Goal: Check status

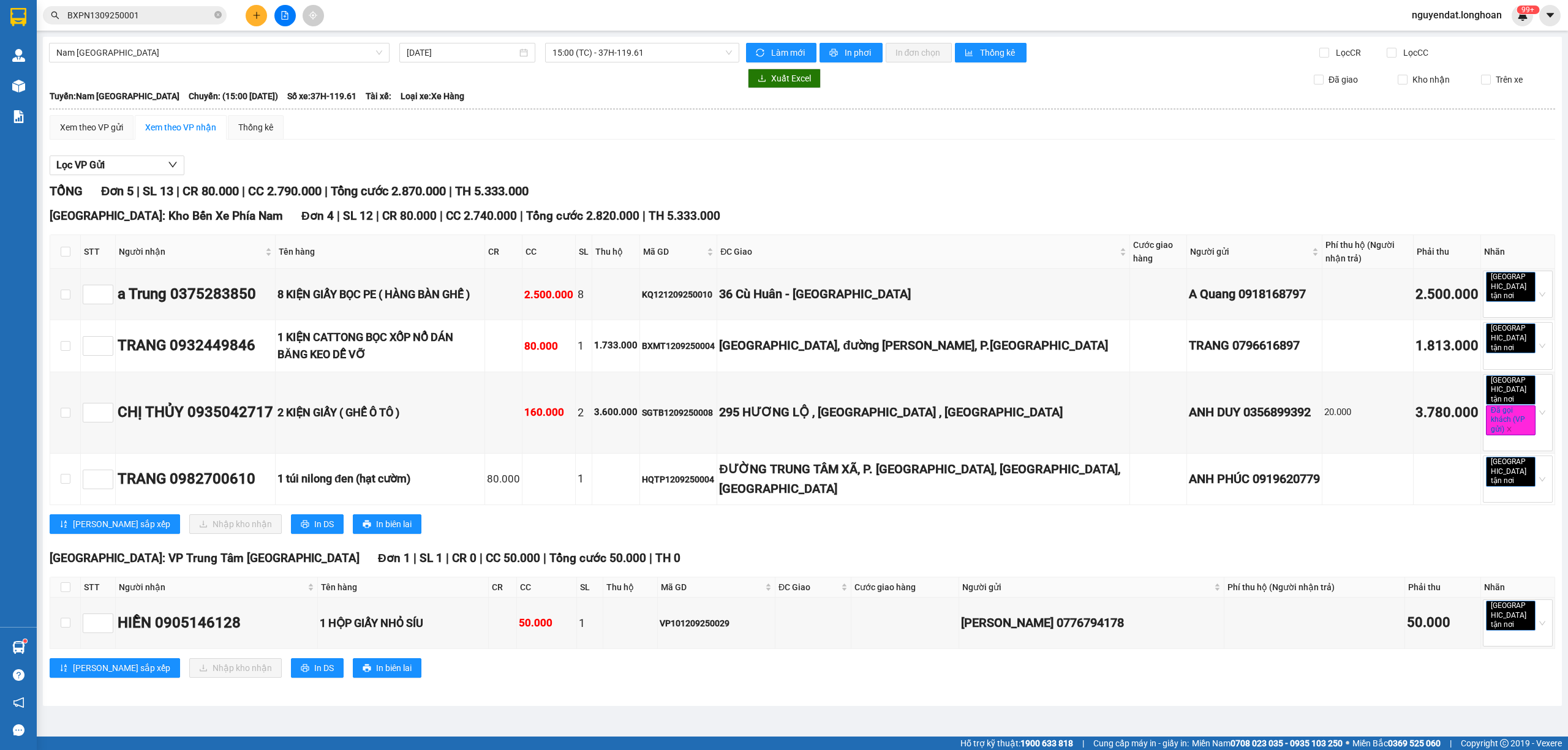
click at [638, 41] on div "Nam [GEOGRAPHIC_DATA] QL1A [DATE] 15:00 (TC) - 37H-119.61 Làm mới In phơi In đơ…" at bounding box center [802, 371] width 1519 height 669
click at [652, 54] on span "15:00 (TC) - 37H-119.61" at bounding box center [643, 52] width 180 height 18
click at [789, 150] on div "Lọc VP Gửi TỔNG Đơn 5 | SL 13 | CR 80.000 | CC 2.790.000 | Tổng cước 2.870.000…" at bounding box center [802, 421] width 1505 height 544
click at [466, 58] on input "[DATE]" at bounding box center [461, 52] width 110 height 13
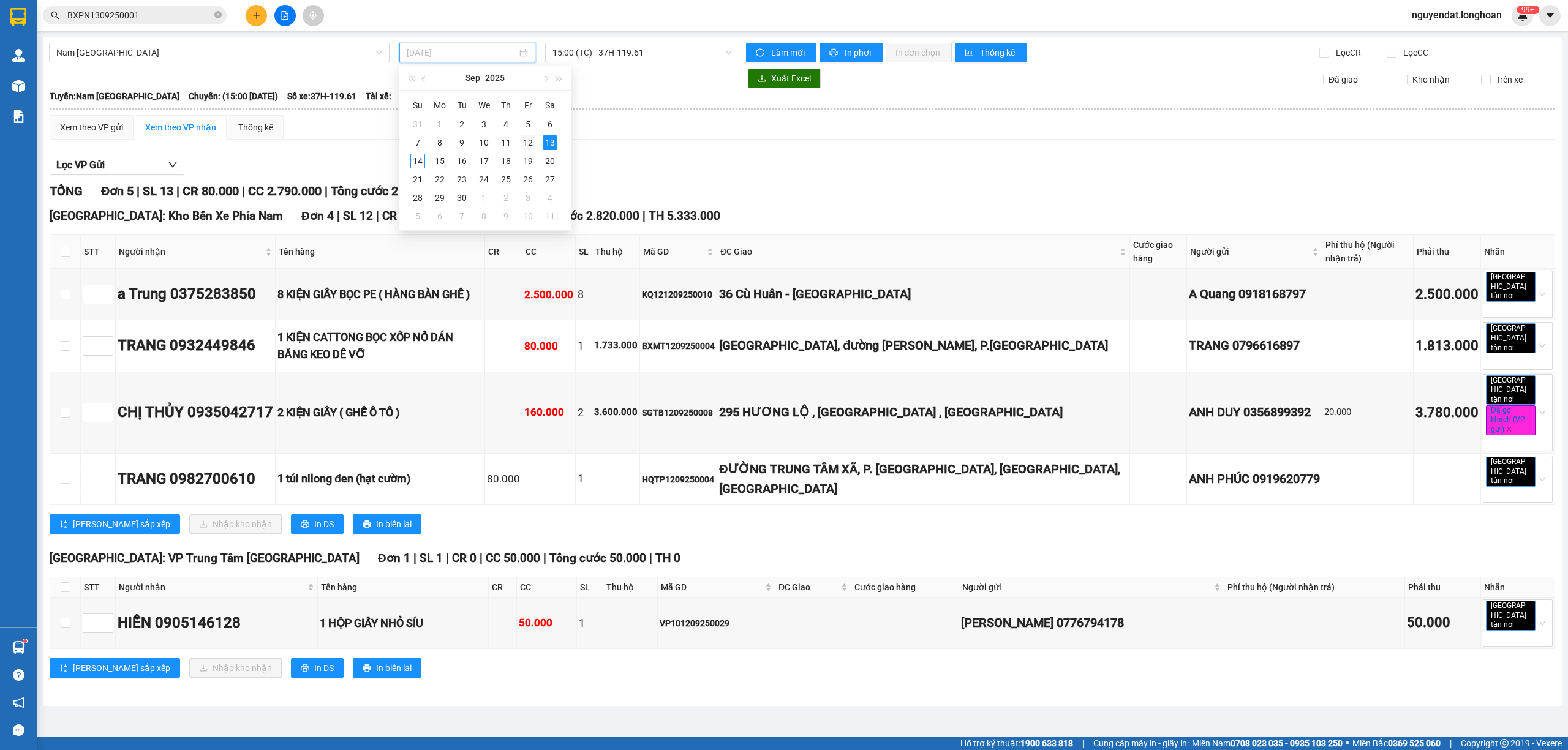
click at [532, 145] on div "12" at bounding box center [528, 142] width 15 height 15
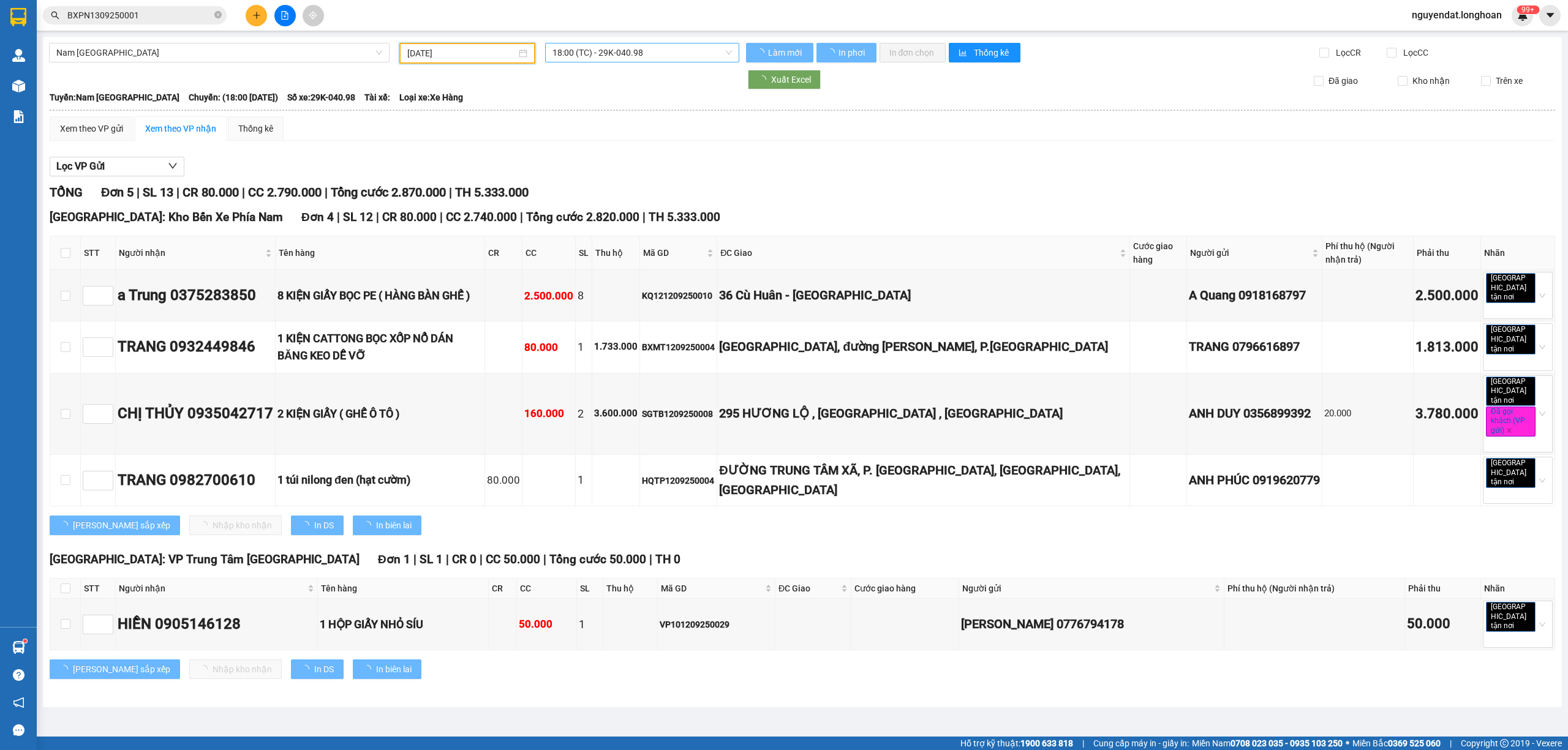
click at [610, 52] on span "18:00 (TC) - 29K-040.98" at bounding box center [643, 52] width 180 height 18
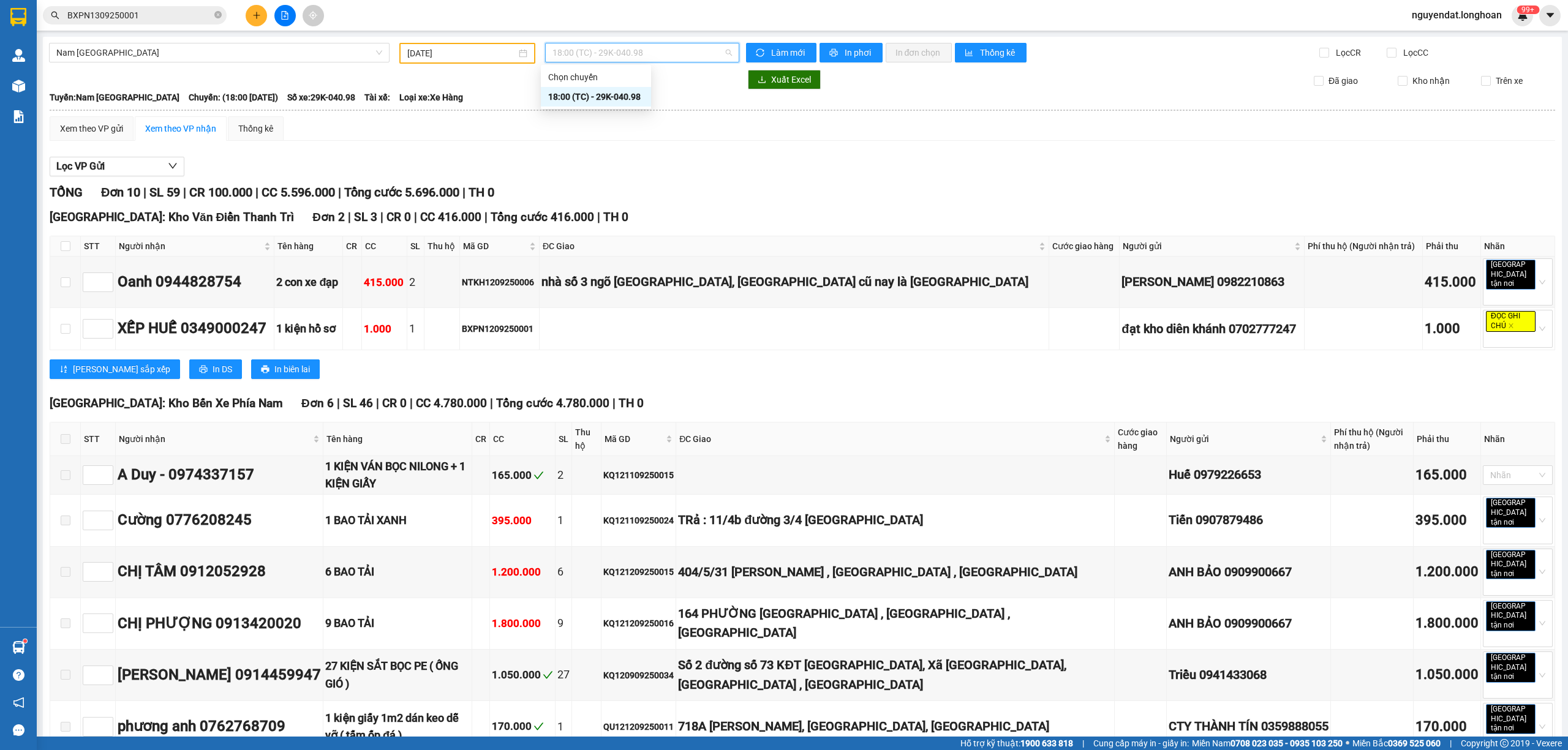
click at [690, 131] on div "Xem theo VP gửi Xem theo VP nhận Thống kê" at bounding box center [802, 128] width 1505 height 24
click at [474, 49] on input "[DATE]" at bounding box center [461, 52] width 109 height 13
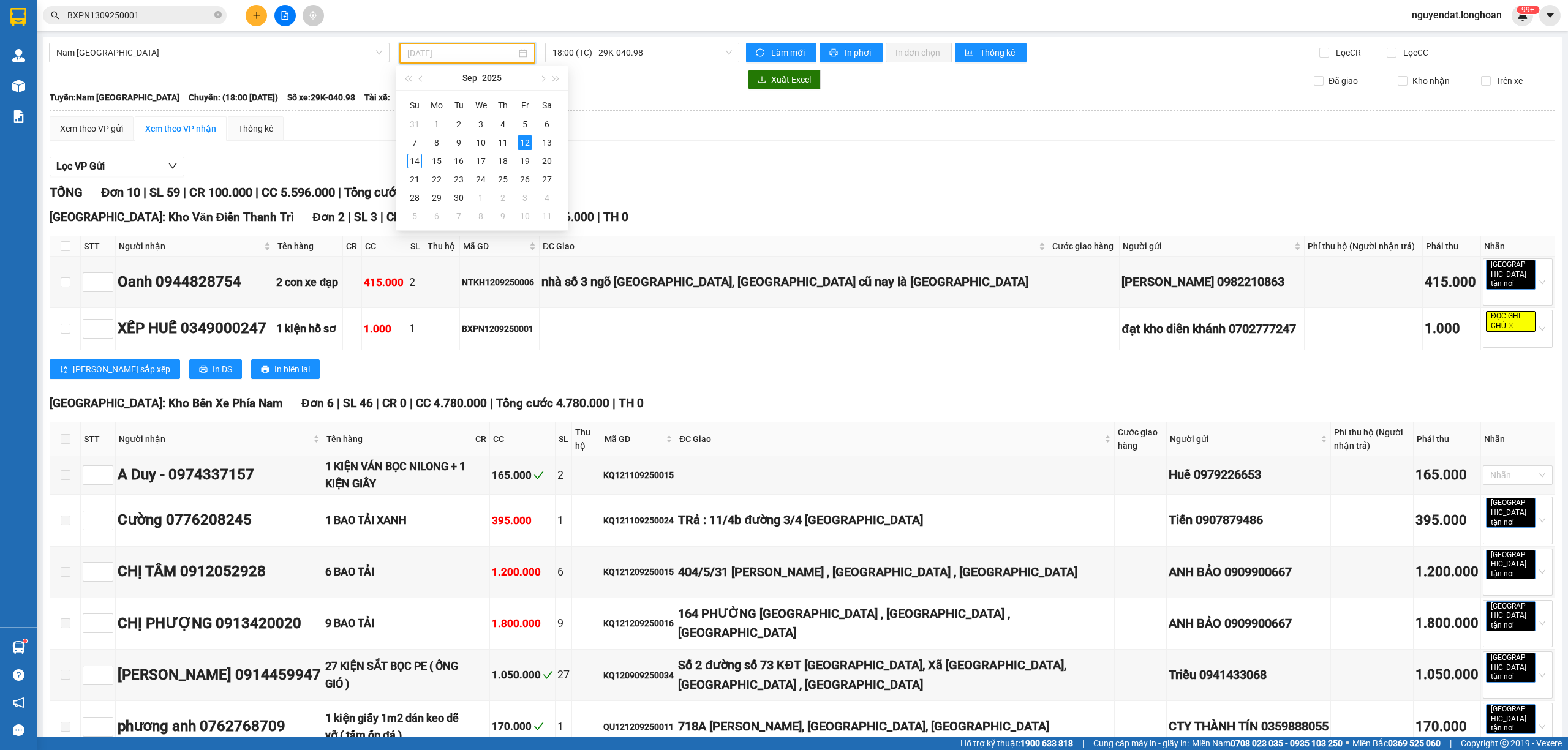
click at [616, 131] on div "Xem theo VP gửi Xem theo VP nhận Thống kê" at bounding box center [802, 128] width 1505 height 24
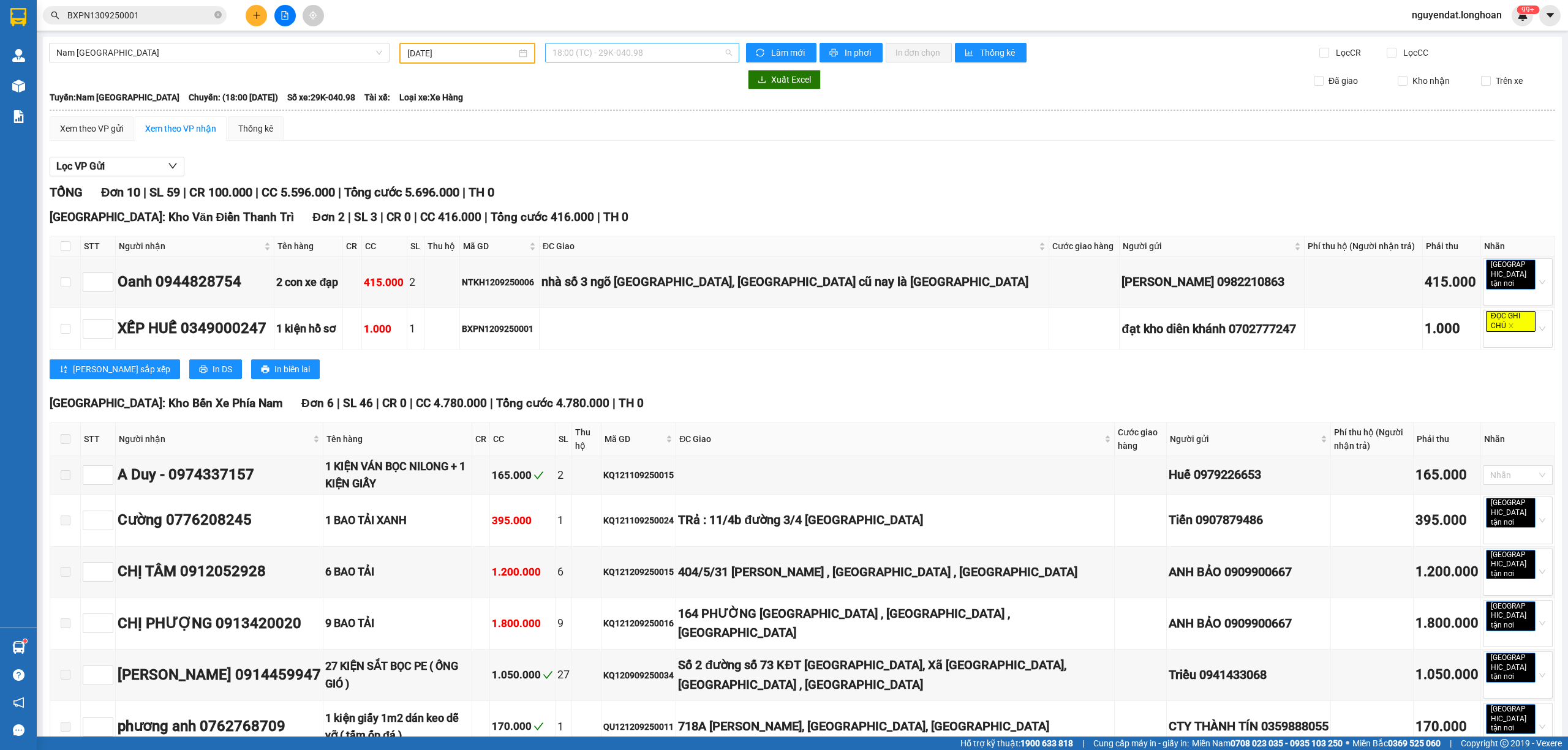
click at [611, 52] on span "18:00 (TC) - 29K-040.98" at bounding box center [643, 52] width 180 height 18
click at [651, 54] on span "18:00 (TC) - 29K-040.98" at bounding box center [643, 52] width 180 height 18
click at [491, 55] on input "[DATE]" at bounding box center [461, 52] width 109 height 13
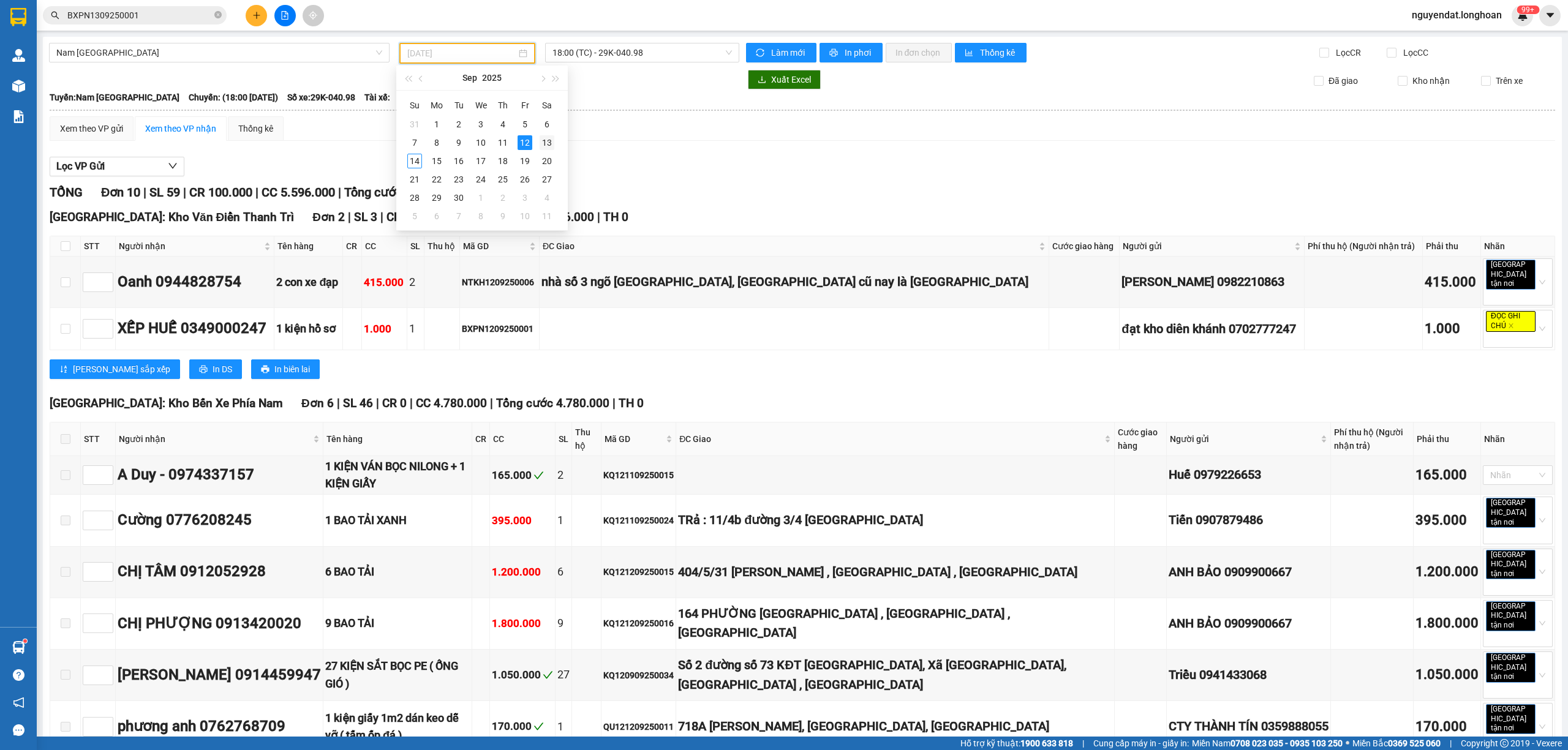
click at [544, 140] on div "13" at bounding box center [546, 142] width 15 height 15
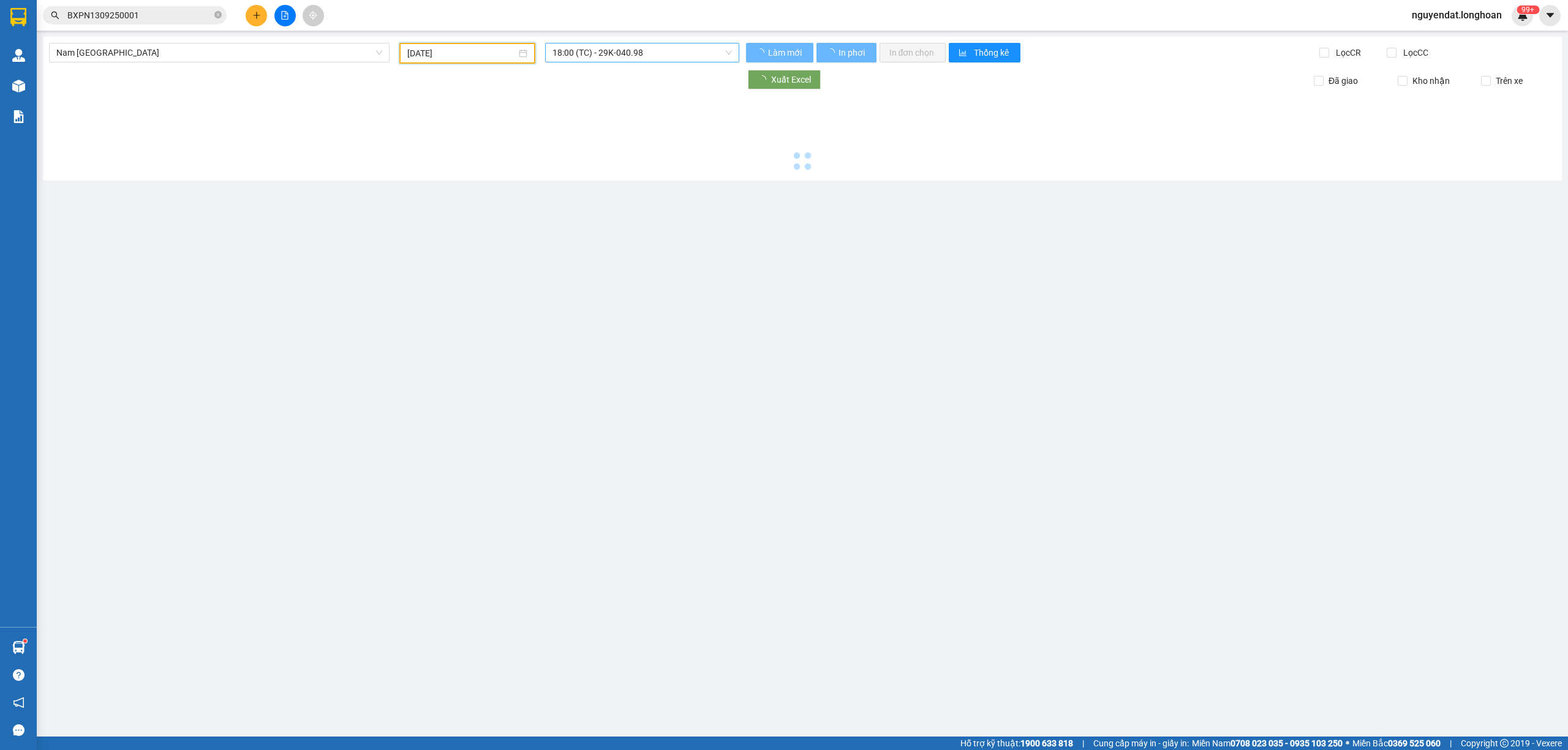
type input "[DATE]"
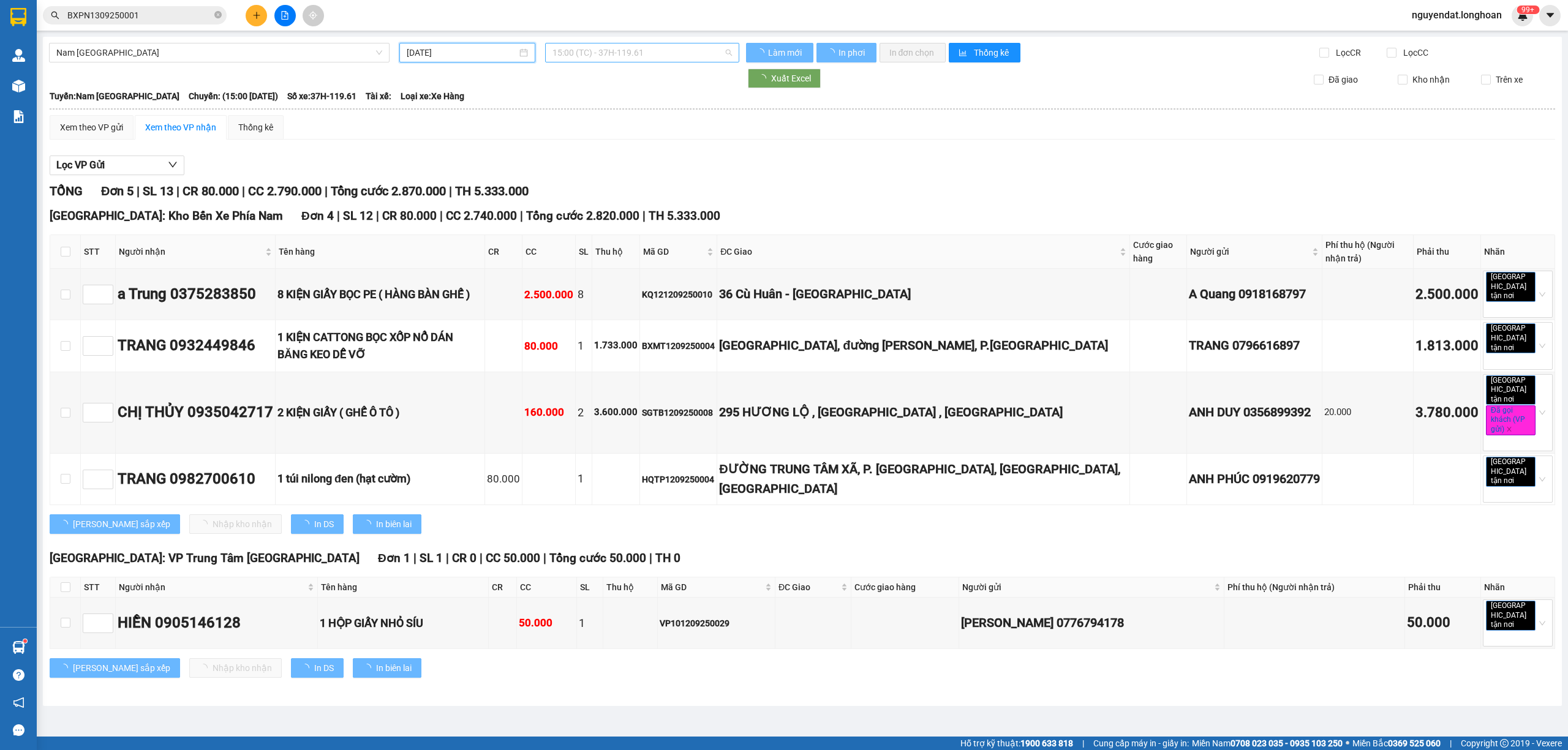
click at [625, 59] on span "15:00 (TC) - 37H-119.61" at bounding box center [643, 52] width 180 height 18
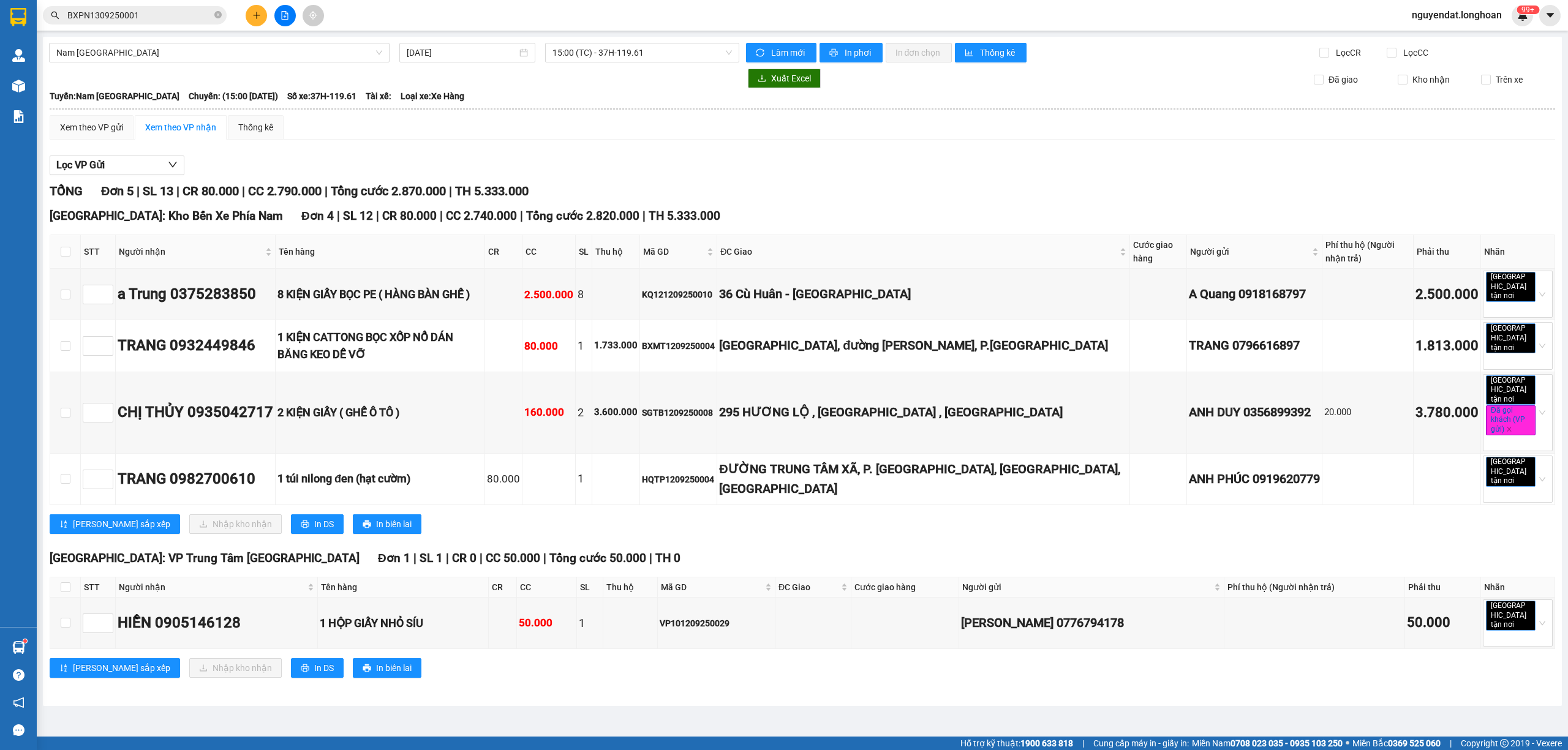
click at [868, 160] on div "Lọc VP Gửi" at bounding box center [802, 166] width 1505 height 20
